Goal: Navigation & Orientation: Go to known website

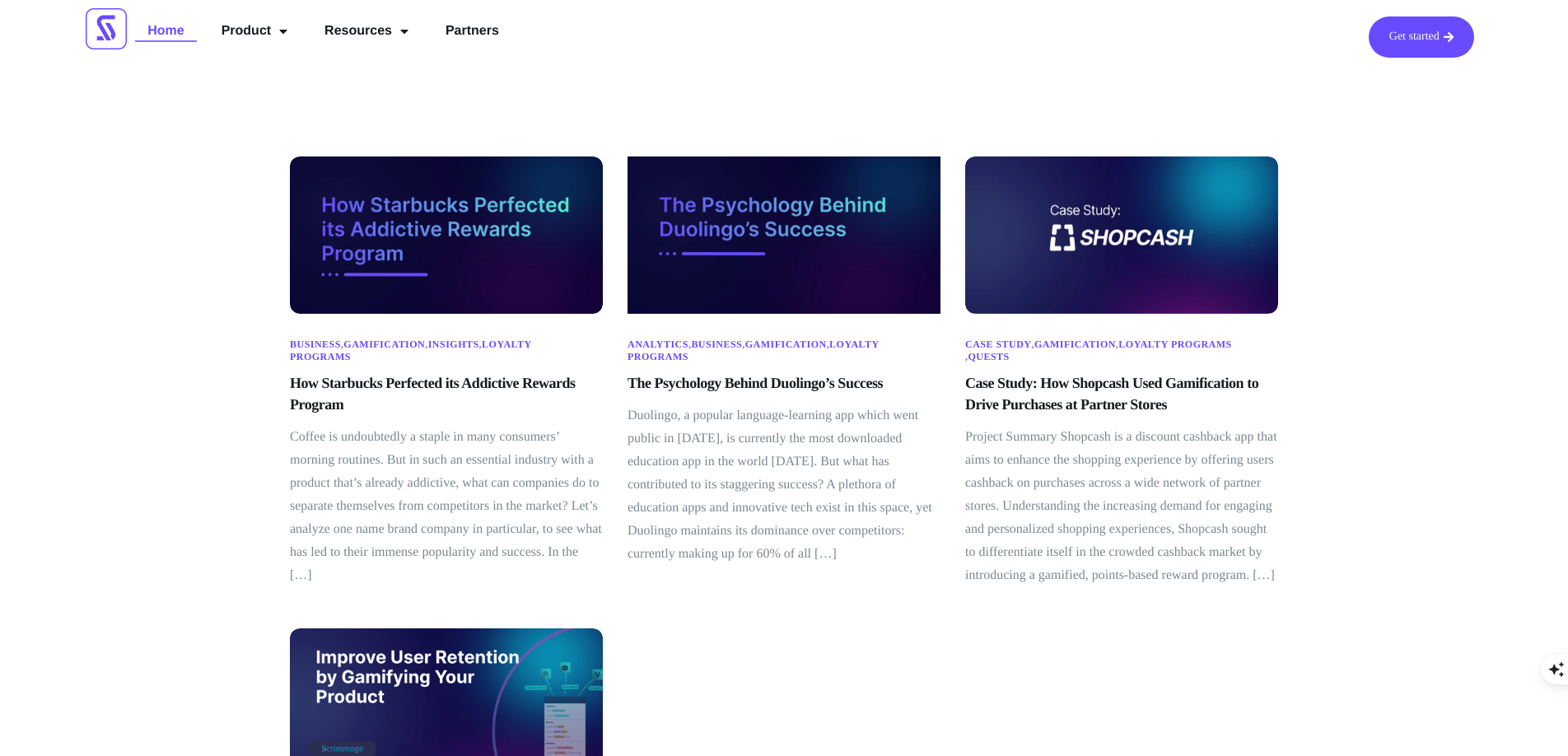
click at [164, 23] on link "Home" at bounding box center [165, 31] width 61 height 29
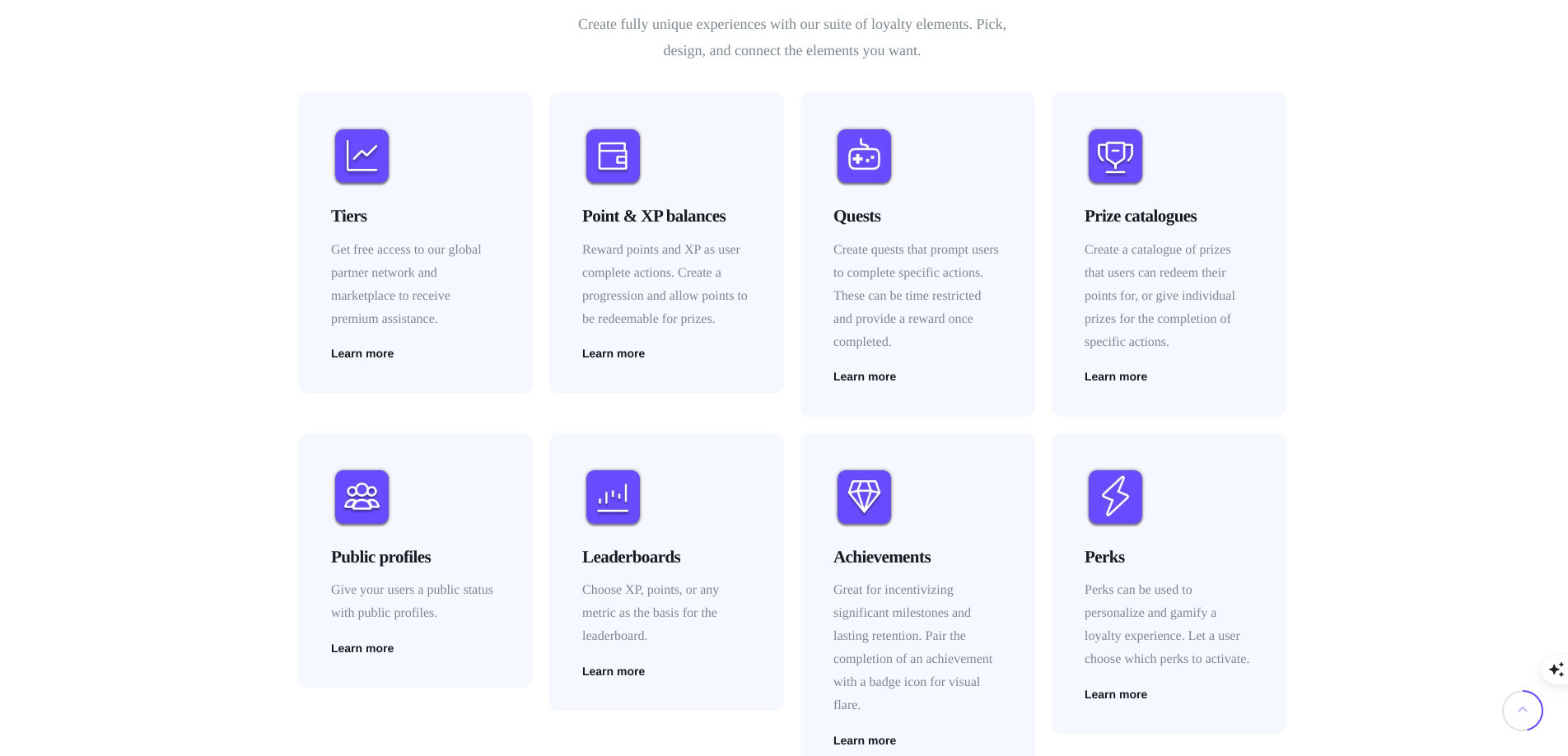
scroll to position [2315, 0]
